Goal: Information Seeking & Learning: Find specific fact

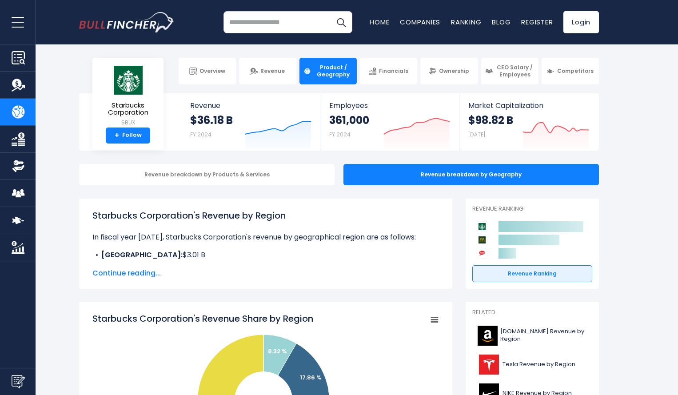
click at [153, 270] on span "Continue reading..." at bounding box center [265, 273] width 347 height 11
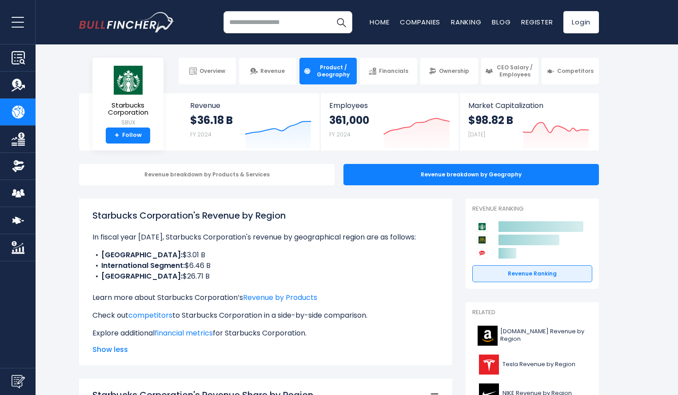
drag, startPoint x: 160, startPoint y: 275, endPoint x: 187, endPoint y: 280, distance: 28.1
click at [187, 280] on li "UNITED STATES: $26.71 B" at bounding box center [265, 276] width 347 height 11
copy li "$26.71 B"
drag, startPoint x: 127, startPoint y: 252, endPoint x: 157, endPoint y: 252, distance: 29.8
click at [157, 252] on li "CHINA: $3.01 B" at bounding box center [265, 255] width 347 height 11
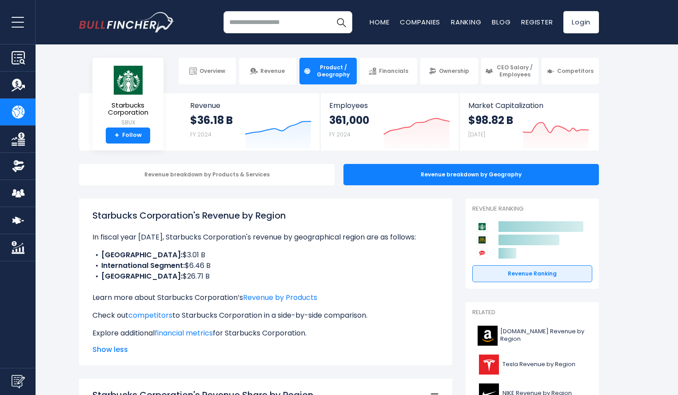
copy li "$3.01 B"
drag, startPoint x: 216, startPoint y: 261, endPoint x: 155, endPoint y: 271, distance: 61.6
click at [155, 271] on ul "CHINA: $3.01 B International Segment: $6.46 B UNITED STATES: $26.71 B" at bounding box center [265, 266] width 347 height 32
click at [155, 271] on b "[GEOGRAPHIC_DATA]:" at bounding box center [141, 276] width 81 height 10
drag, startPoint x: 99, startPoint y: 265, endPoint x: 218, endPoint y: 264, distance: 119.1
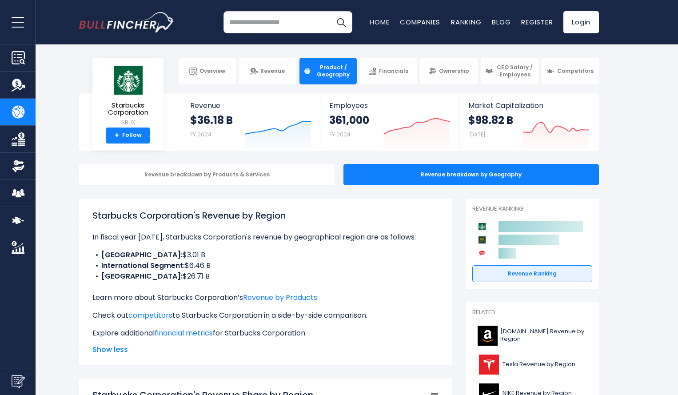
click at [218, 264] on li "International Segment: $6.46 B" at bounding box center [265, 265] width 347 height 11
click at [199, 265] on li "International Segment: $6.46 B" at bounding box center [265, 265] width 347 height 11
drag, startPoint x: 188, startPoint y: 263, endPoint x: 218, endPoint y: 267, distance: 30.1
click at [218, 267] on li "International Segment: $6.46 B" at bounding box center [265, 265] width 347 height 11
copy li "$6.46 B"
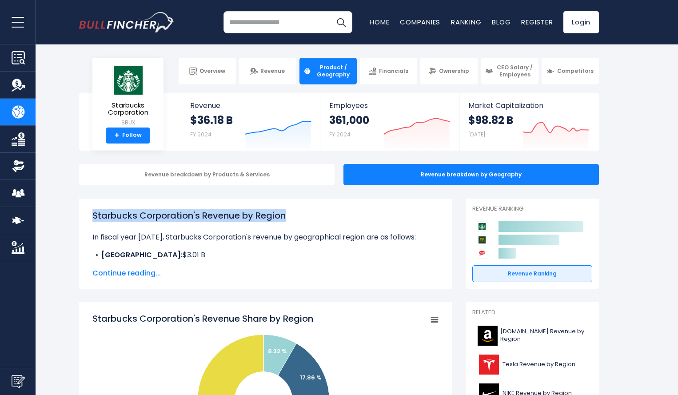
drag, startPoint x: 93, startPoint y: 214, endPoint x: 289, endPoint y: 220, distance: 195.6
click at [289, 220] on h1 "Starbucks Corporation's Revenue by Region" at bounding box center [265, 215] width 347 height 13
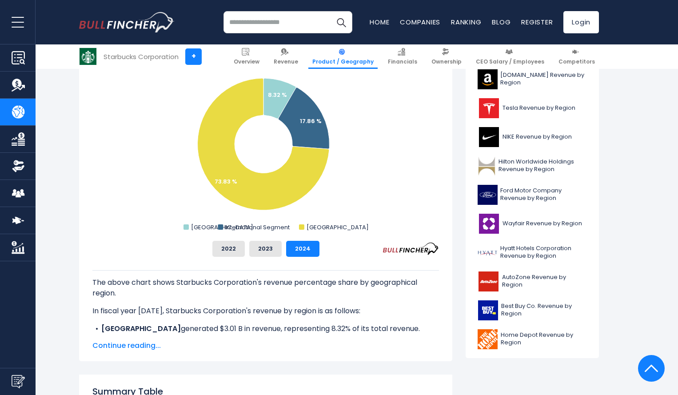
scroll to position [257, 0]
copy h1 "Starbucks Corporation's Revenue by Region"
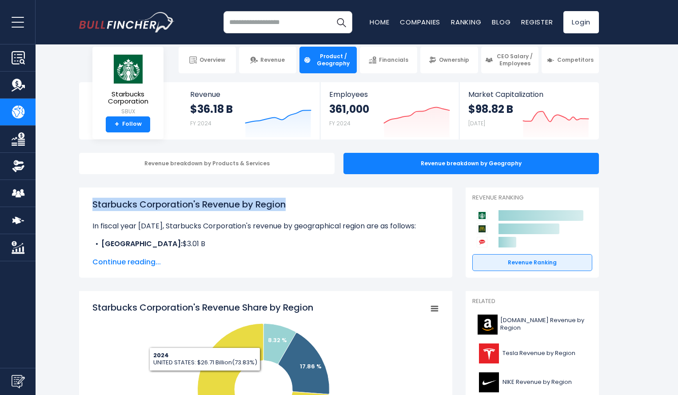
scroll to position [7, 0]
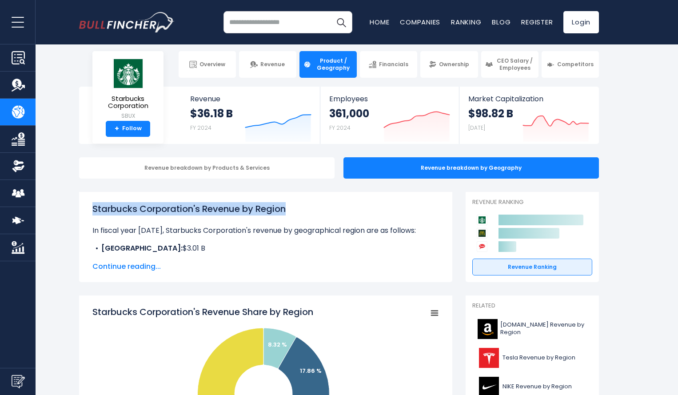
copy h1 "Starbucks Corporation's Revenue by Region"
click at [139, 206] on h1 "Starbucks Corporation's Revenue by Region" at bounding box center [265, 208] width 347 height 13
drag, startPoint x: 90, startPoint y: 208, endPoint x: 333, endPoint y: 210, distance: 243.0
click at [333, 210] on div "Starbucks Corporation's Revenue by Region In fiscal year 2024, Starbucks Corpor…" at bounding box center [265, 237] width 373 height 90
copy h1 "Starbucks Corporation's Revenue by Region"
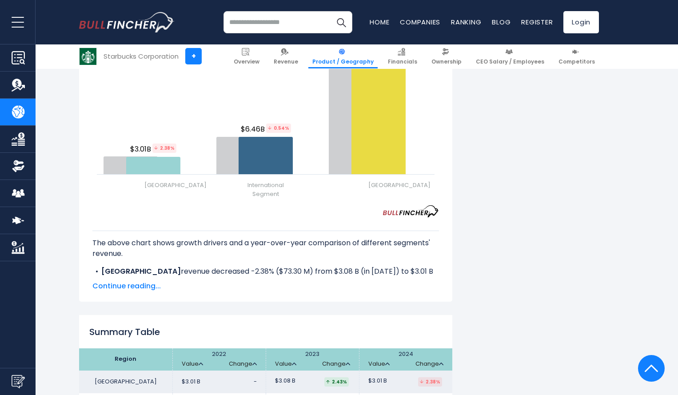
scroll to position [1137, 0]
